Goal: Navigation & Orientation: Find specific page/section

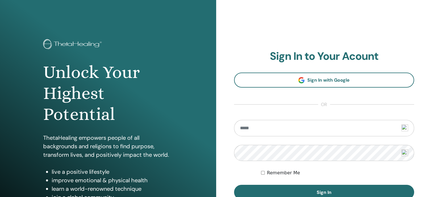
click at [269, 143] on form "Remember Me Sign In" at bounding box center [324, 160] width 180 height 80
click at [256, 131] on input "email" at bounding box center [324, 128] width 180 height 16
type input "**********"
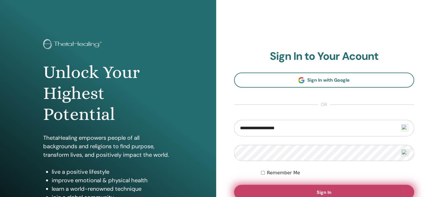
click at [276, 190] on button "Sign In" at bounding box center [324, 192] width 180 height 15
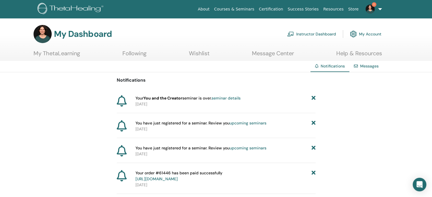
click at [200, 53] on link "Wishlist" at bounding box center [199, 55] width 21 height 11
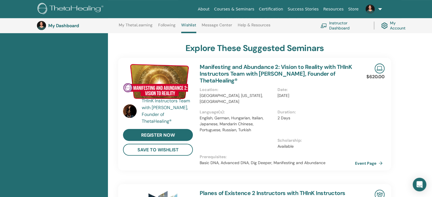
scroll to position [130, 0]
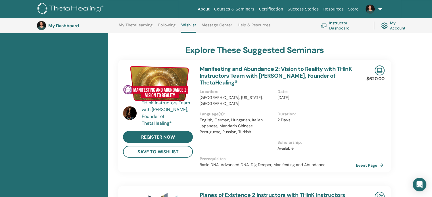
click at [371, 165] on link "Event Page" at bounding box center [370, 165] width 30 height 9
